Goal: Task Accomplishment & Management: Manage account settings

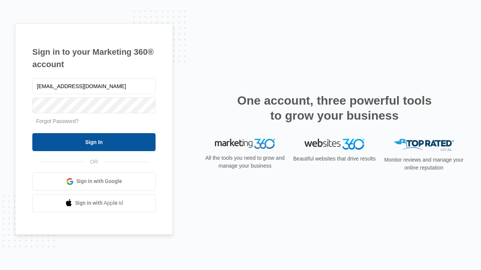
click at [94, 142] on input "Sign In" at bounding box center [93, 142] width 123 height 18
